Goal: Information Seeking & Learning: Learn about a topic

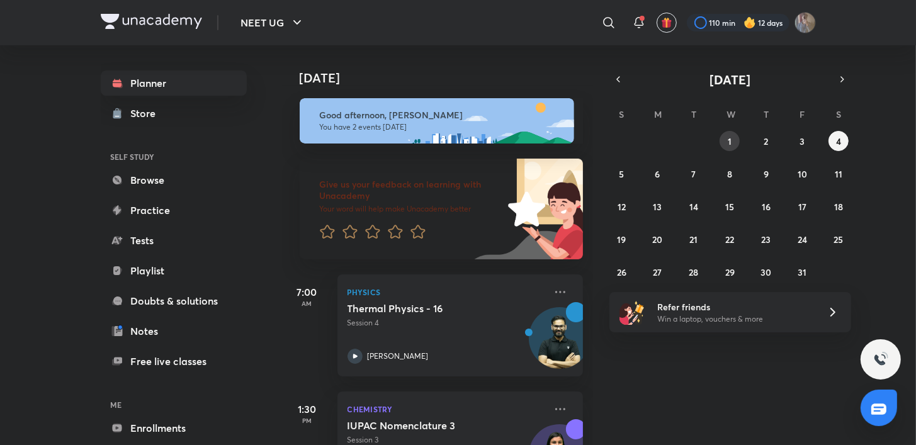
click at [722, 145] on button "1" at bounding box center [729, 141] width 20 height 20
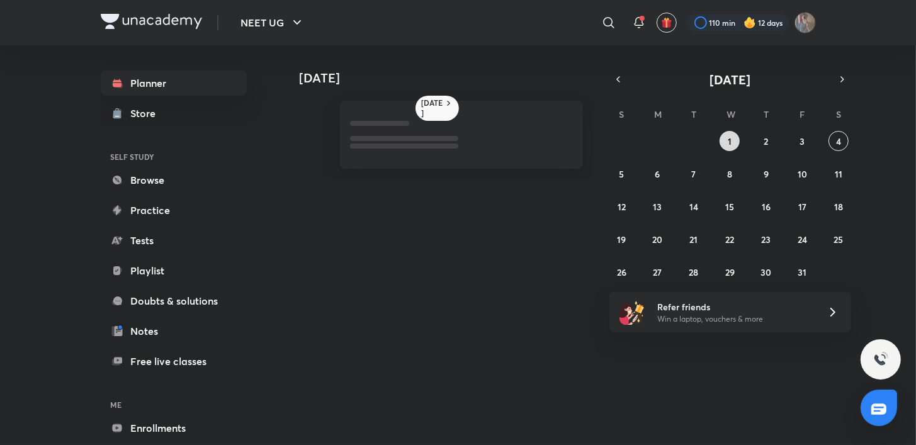
click at [731, 146] on button "1" at bounding box center [729, 141] width 20 height 20
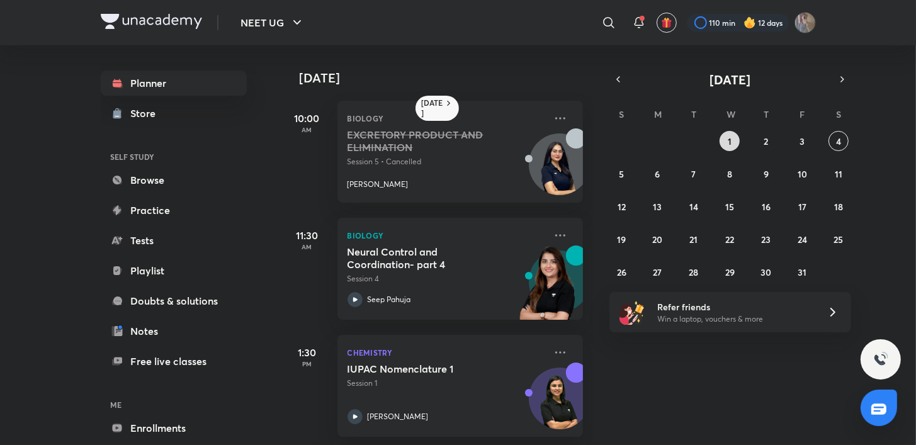
click at [724, 147] on button "1" at bounding box center [729, 141] width 20 height 20
click at [593, 338] on div "[DATE] 10:00 AM Biology EXCRETORY PRODUCT AND ELIMINATION Session 5 • Cancelled…" at bounding box center [598, 245] width 632 height 400
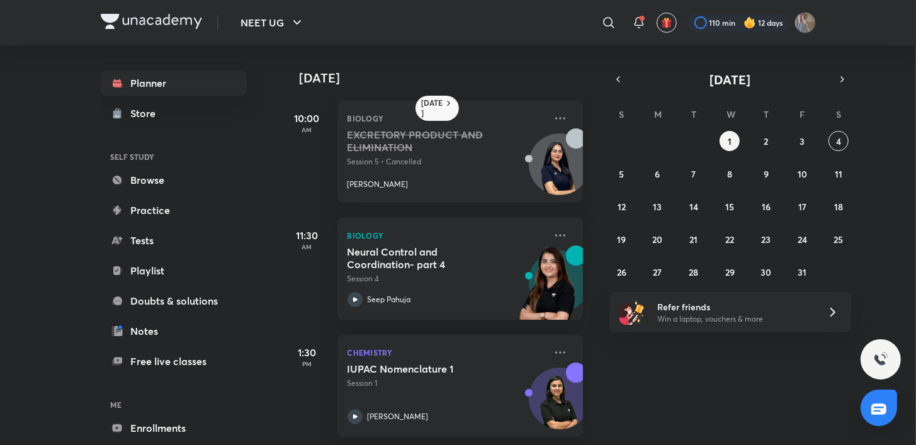
click at [593, 338] on div "[DATE] 10:00 AM Biology EXCRETORY PRODUCT AND ELIMINATION Session 5 • Cancelled…" at bounding box center [598, 245] width 632 height 400
click at [620, 74] on icon "button" at bounding box center [618, 79] width 10 height 11
drag, startPoint x: 638, startPoint y: 266, endPoint x: 656, endPoint y: 272, distance: 19.3
click at [656, 272] on div "31 1 2 3 4 5 6 7 8 9 10 11 12 13 14 15 16 17 18 19 20 21 22 23 24 25 26 27 28 2…" at bounding box center [730, 206] width 242 height 151
click at [656, 272] on abbr "29" at bounding box center [657, 272] width 9 height 12
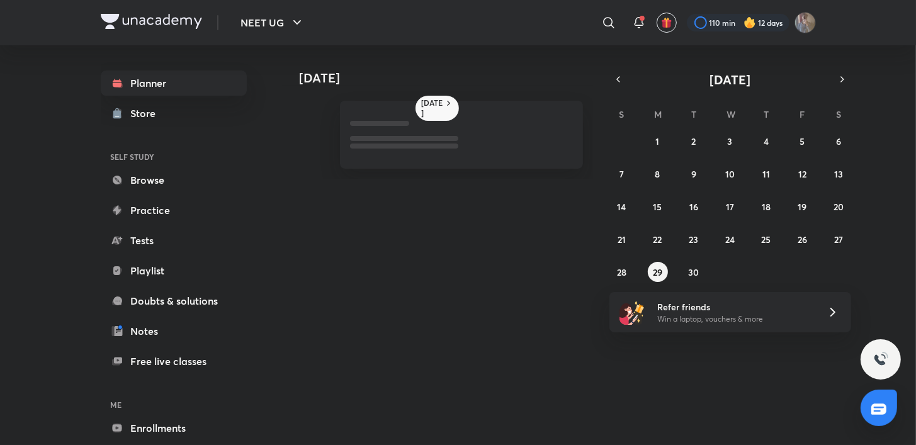
click at [710, 442] on div "NEET UG ​ 110 min 12 days Planner Store SELF STUDY Browse Practice Tests Playli…" at bounding box center [458, 222] width 916 height 445
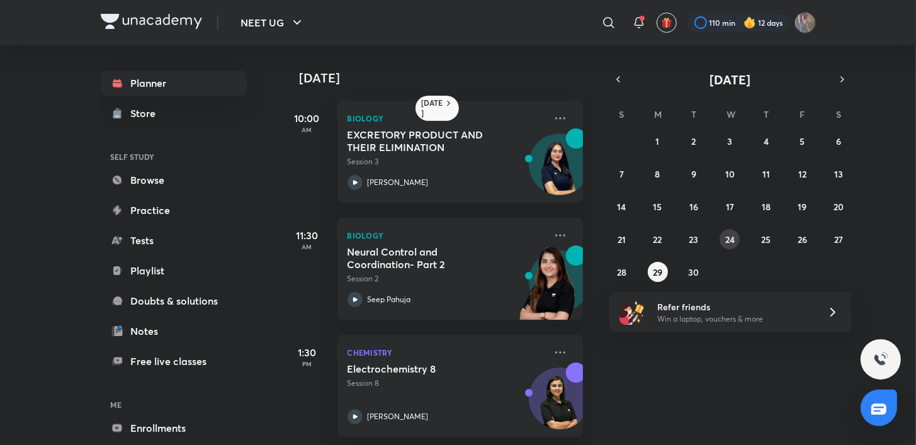
click at [724, 237] on button "24" at bounding box center [729, 239] width 20 height 20
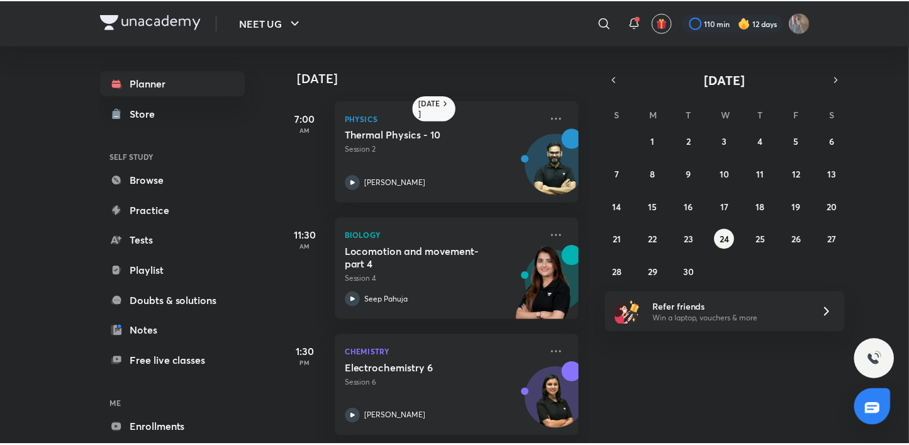
scroll to position [113, 0]
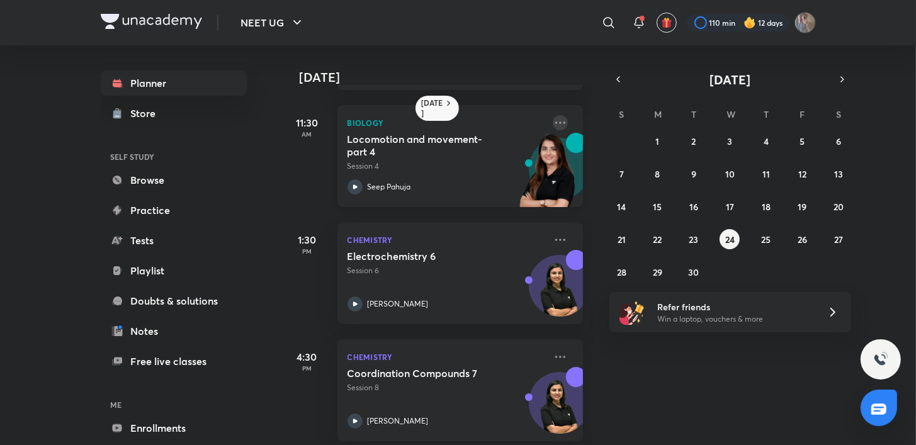
click at [552, 125] on icon at bounding box center [559, 122] width 15 height 15
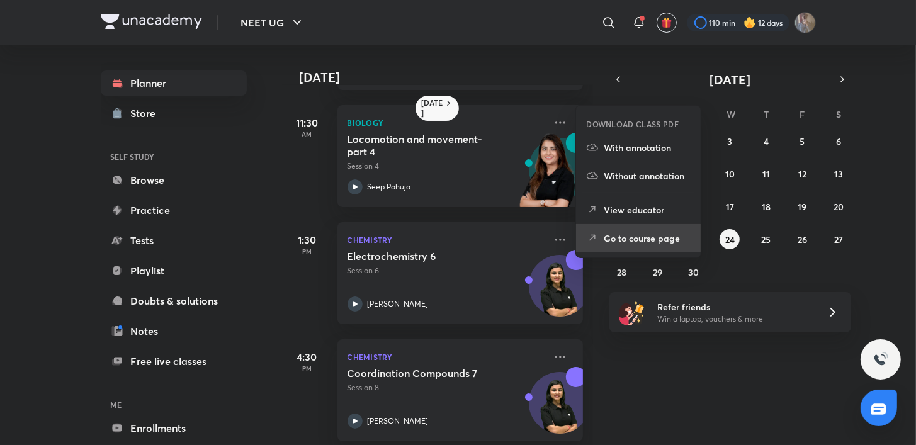
click at [639, 238] on p "Go to course page" at bounding box center [646, 238] width 87 height 13
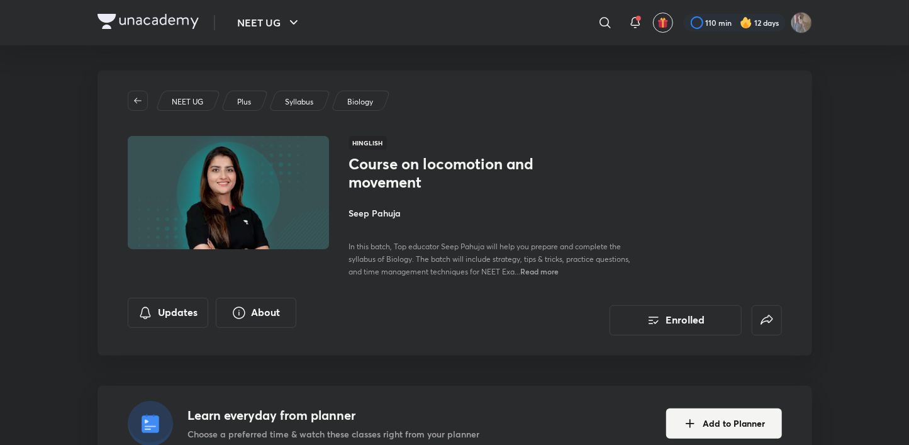
click at [559, 275] on span "Read more" at bounding box center [540, 271] width 38 height 10
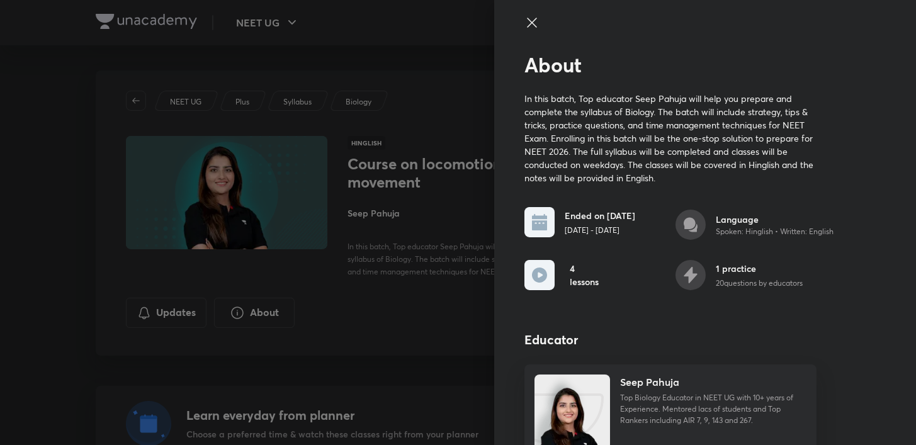
click at [524, 17] on icon at bounding box center [531, 22] width 15 height 15
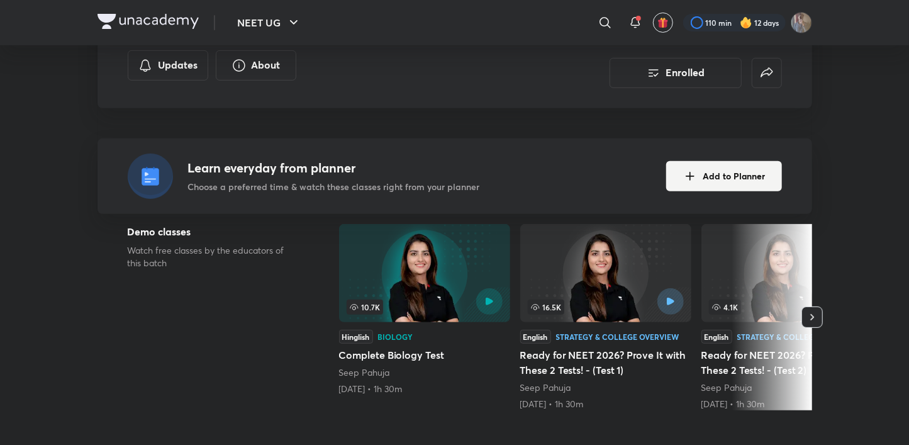
scroll to position [248, 0]
click at [817, 320] on icon "button" at bounding box center [812, 316] width 13 height 13
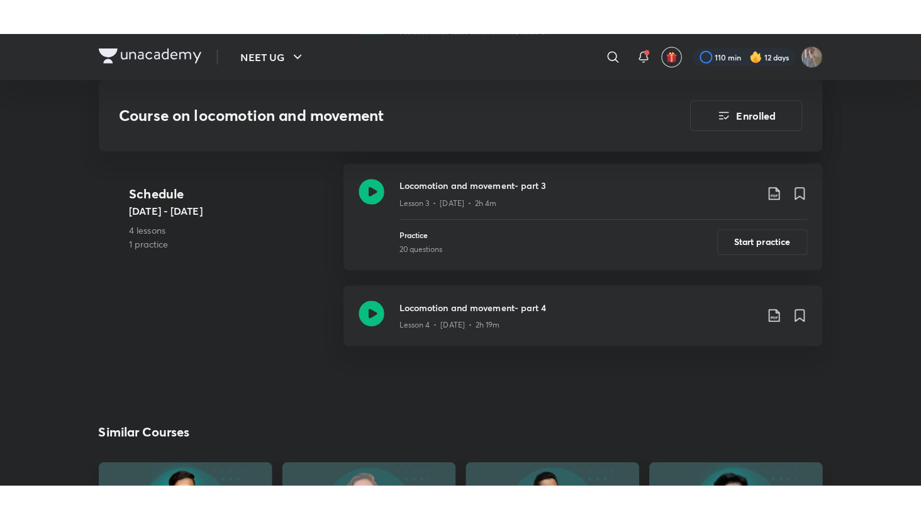
scroll to position [889, 0]
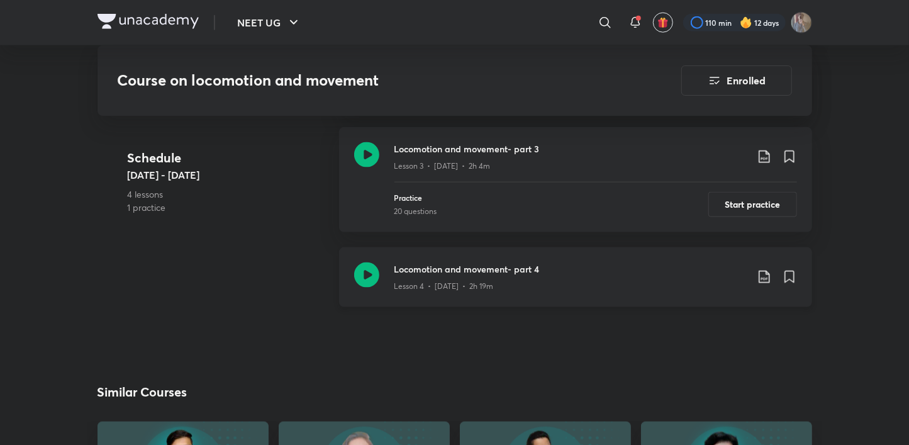
click at [358, 274] on icon at bounding box center [366, 274] width 25 height 25
